Goal: Task Accomplishment & Management: Use online tool/utility

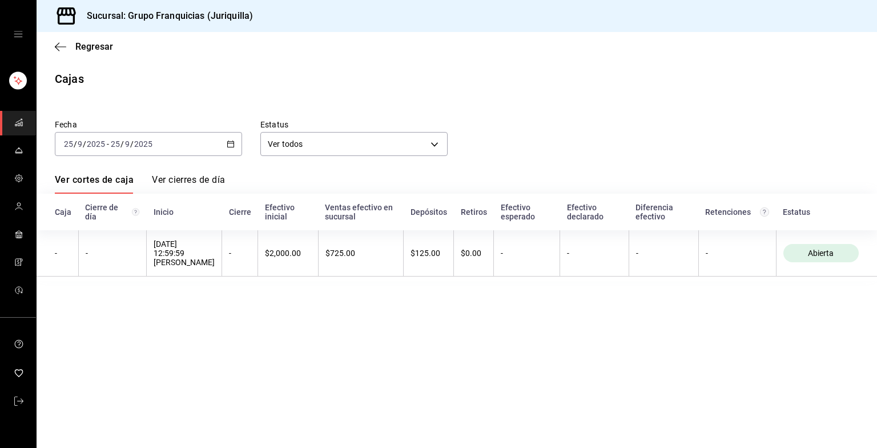
click at [187, 133] on div "[DATE] [DATE] - [DATE] [DATE]" at bounding box center [148, 144] width 187 height 24
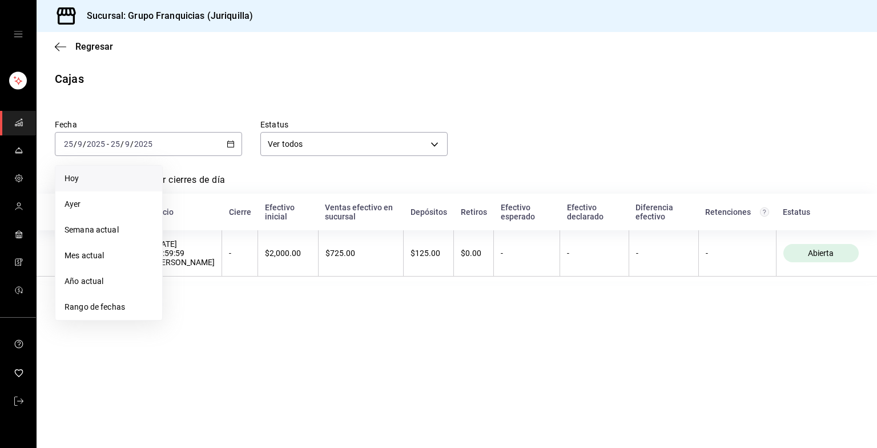
click at [75, 176] on span "Hoy" at bounding box center [109, 178] width 89 height 12
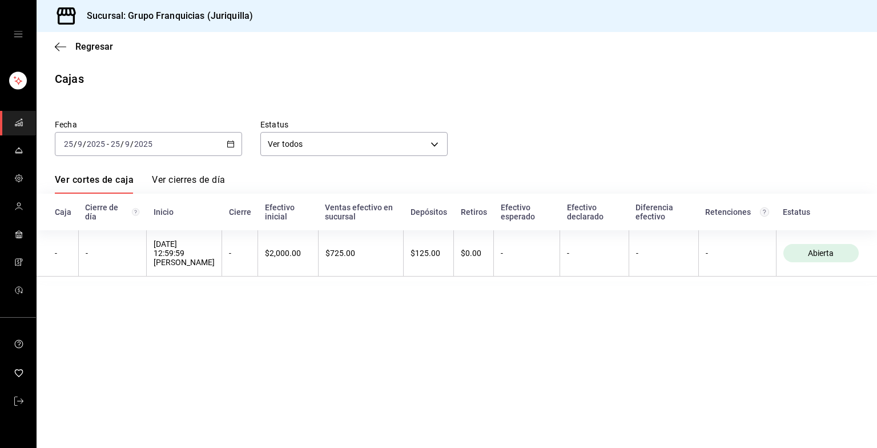
click at [584, 10] on div "Sucursal: Grupo Franquicias (Juriquilla)" at bounding box center [457, 16] width 841 height 32
click at [205, 140] on div "[DATE] [DATE] - [DATE] [DATE]" at bounding box center [148, 144] width 187 height 24
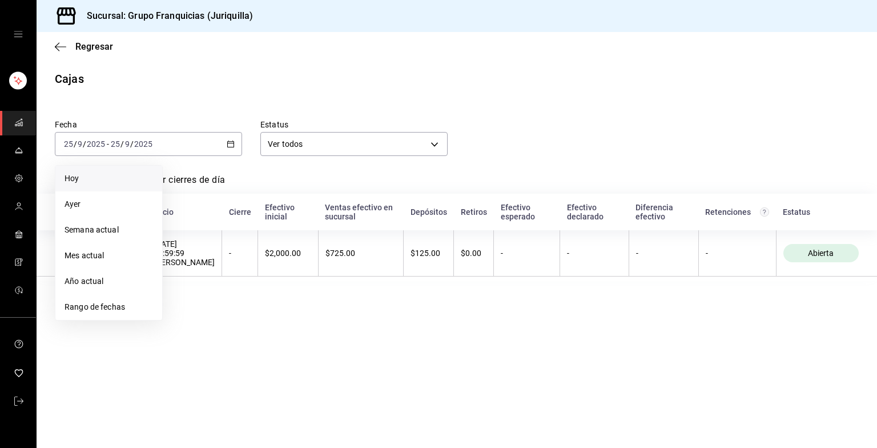
click at [107, 175] on span "Hoy" at bounding box center [109, 178] width 89 height 12
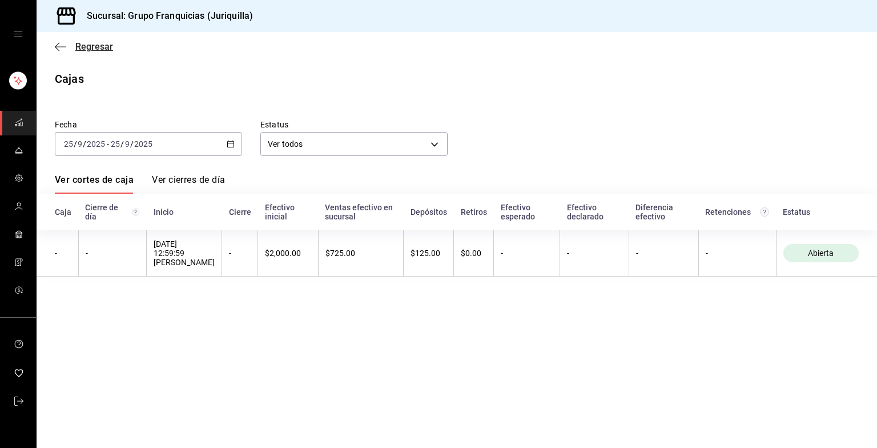
click at [89, 48] on span "Regresar" at bounding box center [94, 46] width 38 height 11
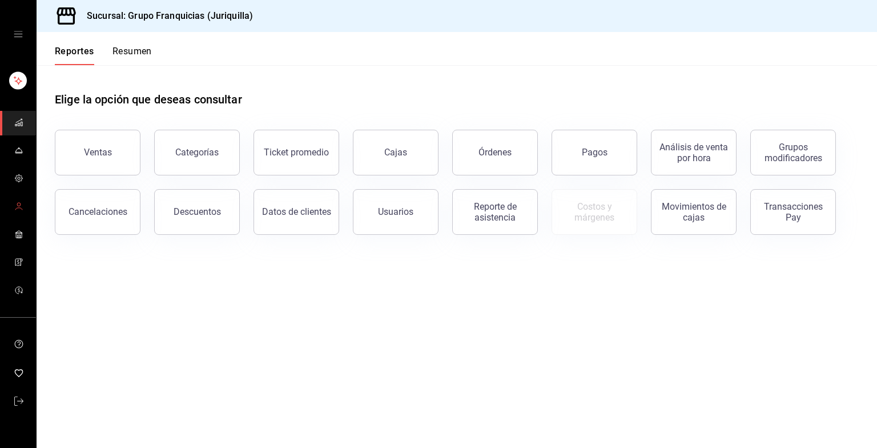
click at [16, 207] on icon "carpetas de buzones" at bounding box center [18, 206] width 9 height 9
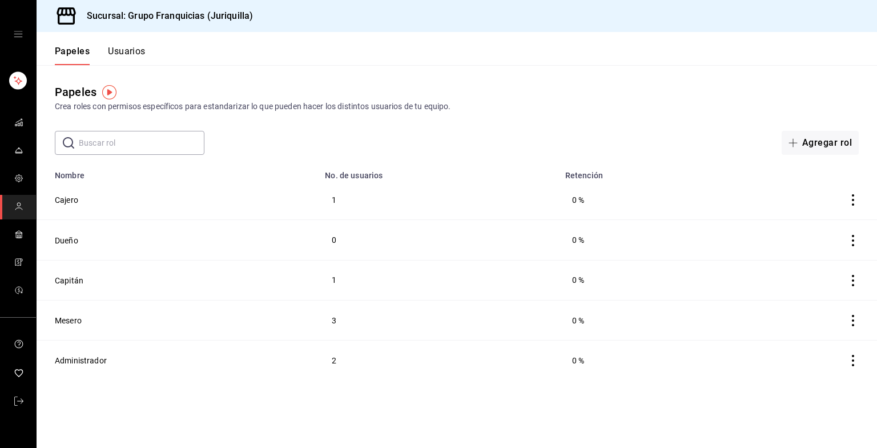
click at [568, 125] on div "Papeles Crea roles con permisos específicos para estandarizar lo que pueden hac…" at bounding box center [457, 110] width 841 height 90
click at [11, 125] on link "mailbox folders" at bounding box center [18, 123] width 36 height 25
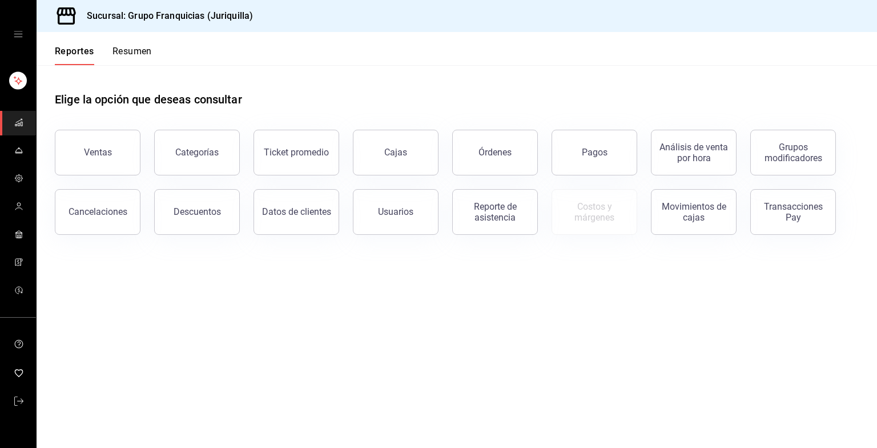
click at [137, 49] on button "Resumen" at bounding box center [132, 55] width 39 height 19
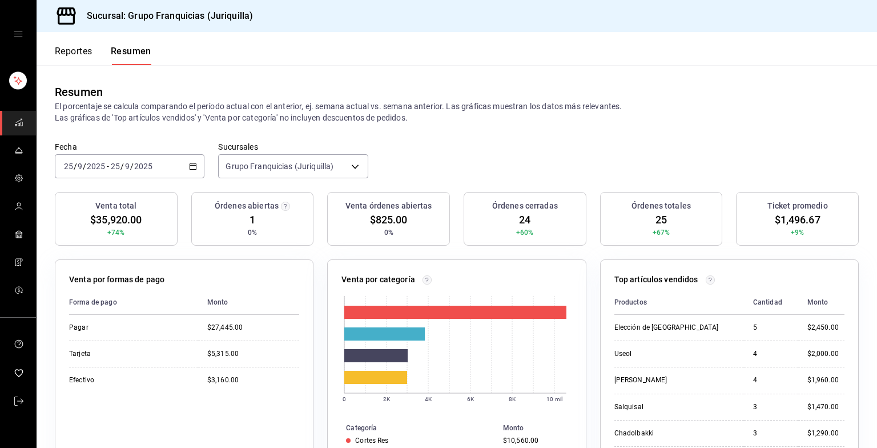
click at [192, 166] on icon "button" at bounding box center [193, 166] width 8 height 8
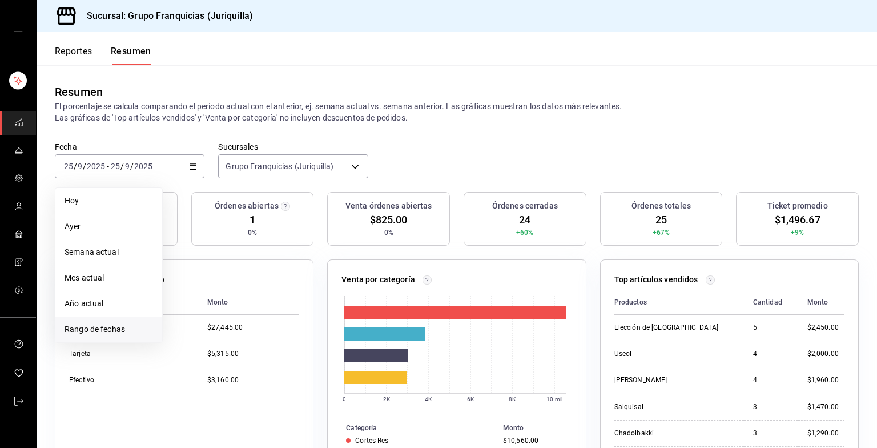
click at [116, 330] on span "Rango de fechas" at bounding box center [109, 329] width 89 height 12
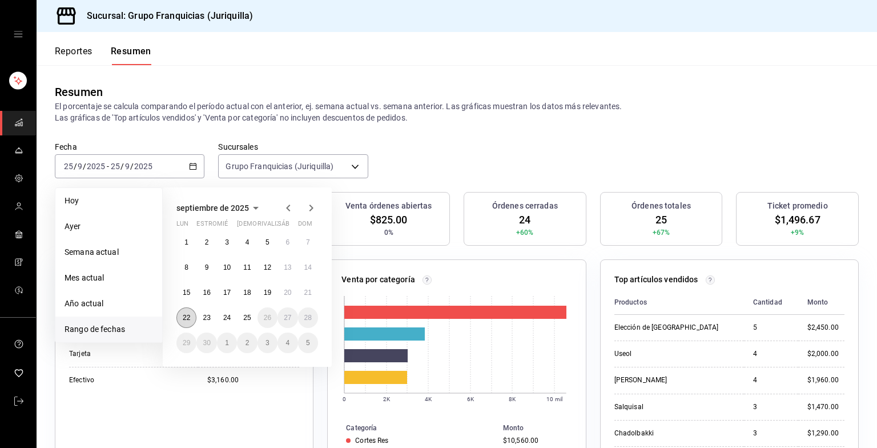
click at [180, 312] on button "22" at bounding box center [186, 317] width 20 height 21
click at [247, 316] on abbr "25" at bounding box center [246, 318] width 7 height 8
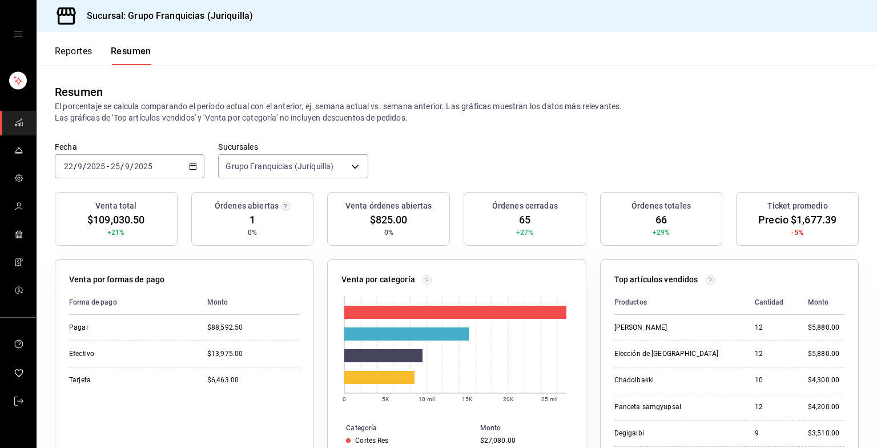
click at [190, 167] on \(Stroke\) "button" at bounding box center [193, 166] width 7 height 6
click at [746, 76] on div "Resumen El porcentaje se calcula comparando el período actual con el anterior, …" at bounding box center [457, 103] width 841 height 77
click at [76, 57] on font "Reportes" at bounding box center [74, 51] width 38 height 11
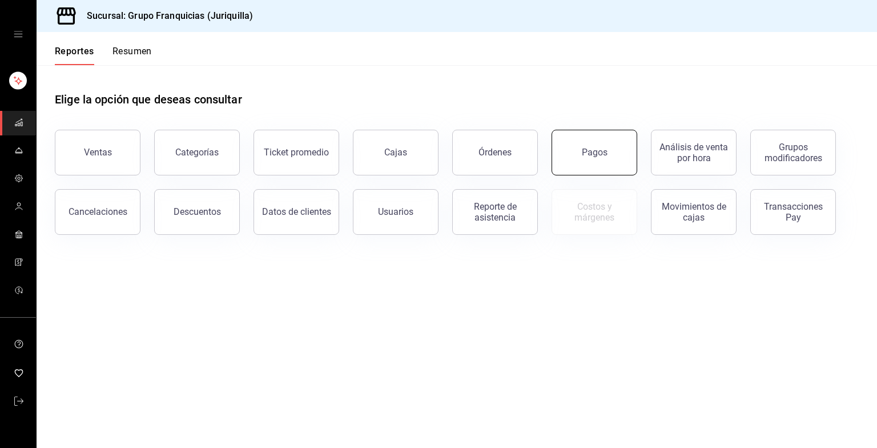
click at [595, 148] on div "Pagos" at bounding box center [595, 152] width 26 height 11
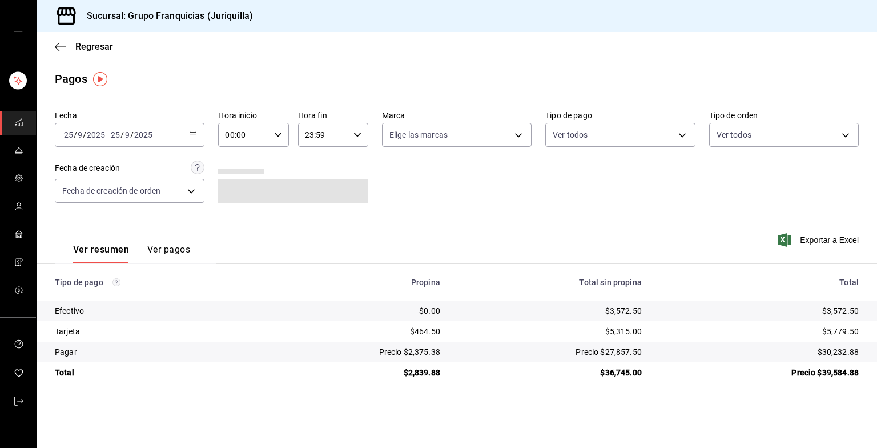
click at [172, 254] on button "Ver pagos" at bounding box center [168, 253] width 43 height 19
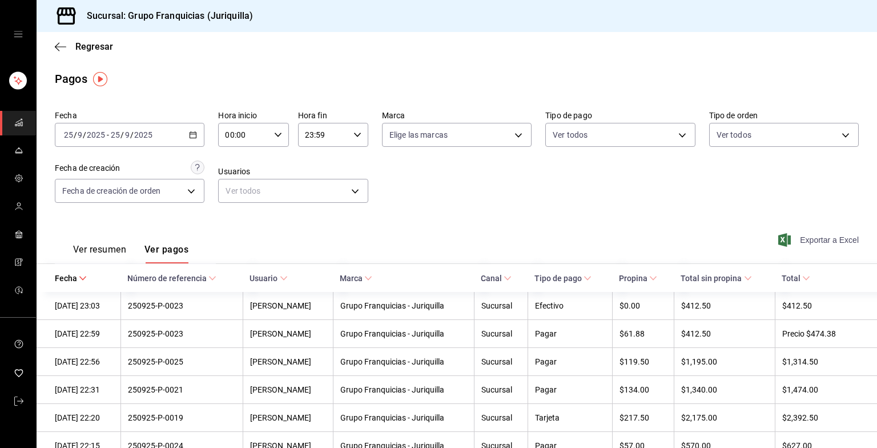
click at [811, 244] on span "Exportar a Excel" at bounding box center [820, 240] width 78 height 14
